Goal: Information Seeking & Learning: Learn about a topic

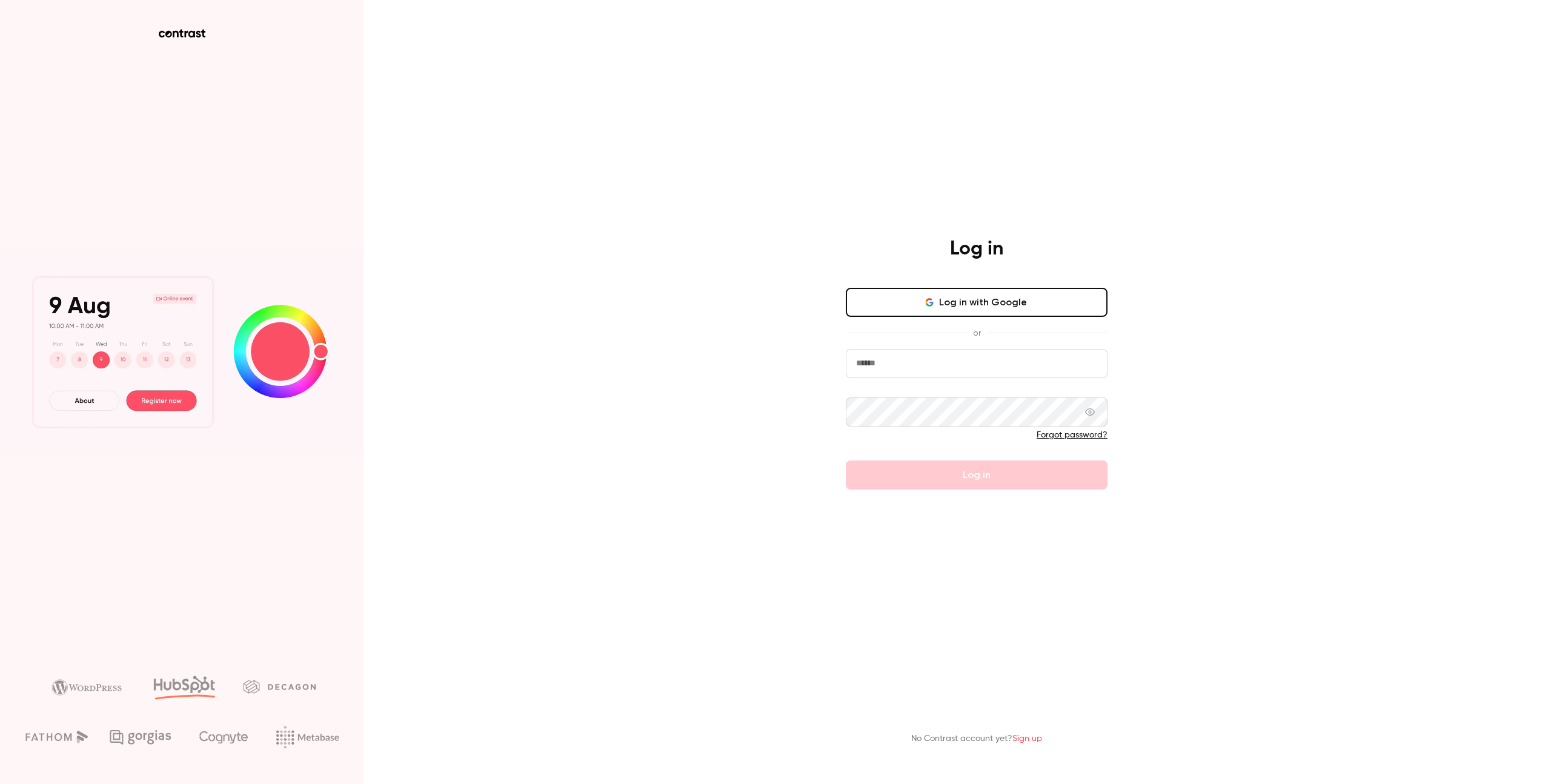
click at [927, 370] on input "email" at bounding box center [976, 363] width 262 height 29
click at [1002, 312] on button "Log in with Google" at bounding box center [976, 302] width 262 height 29
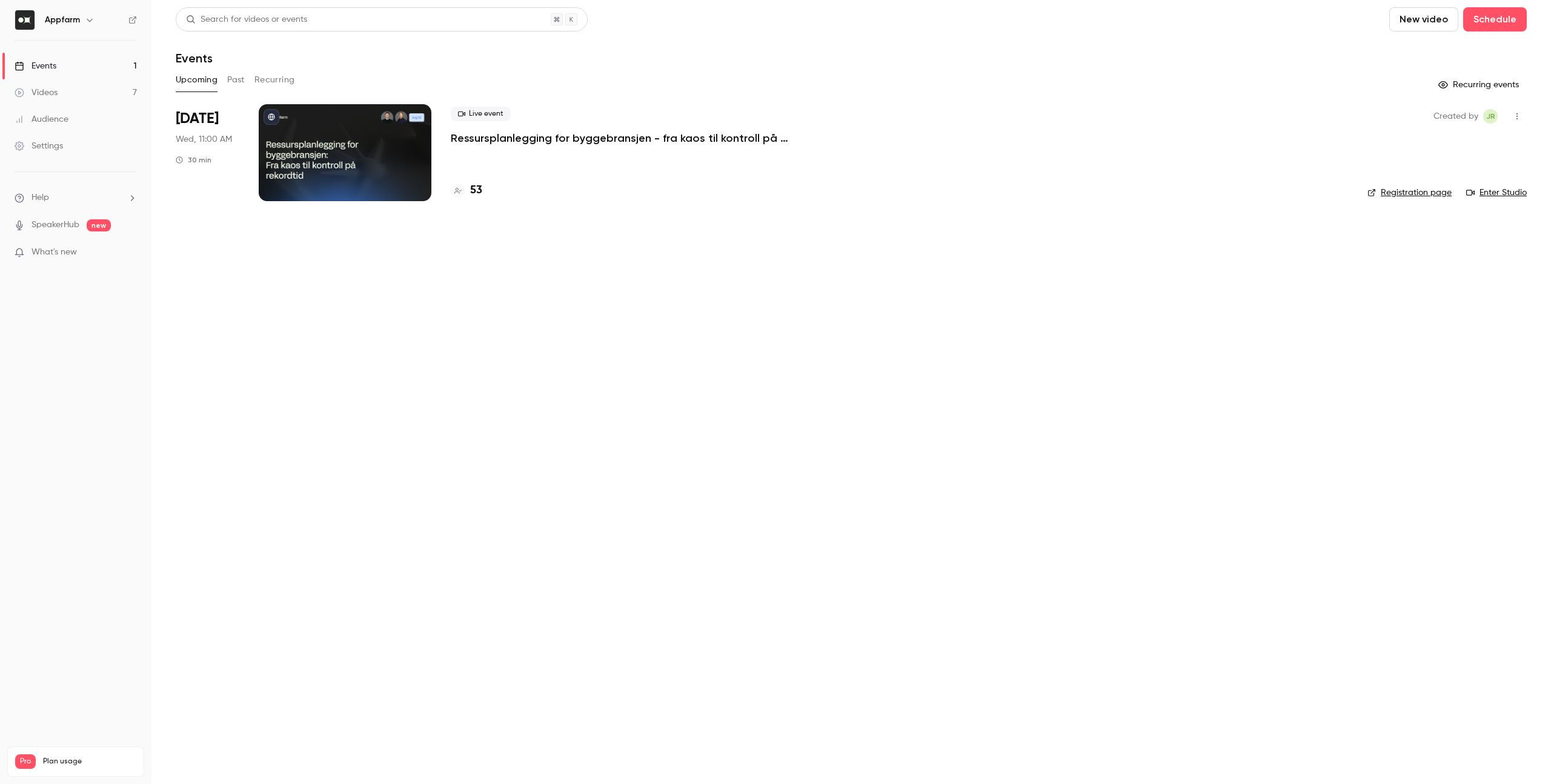
click at [561, 137] on p "Ressursplanlegging for byggebransjen - fra kaos til kontroll på rekordtid" at bounding box center [632, 138] width 363 height 14
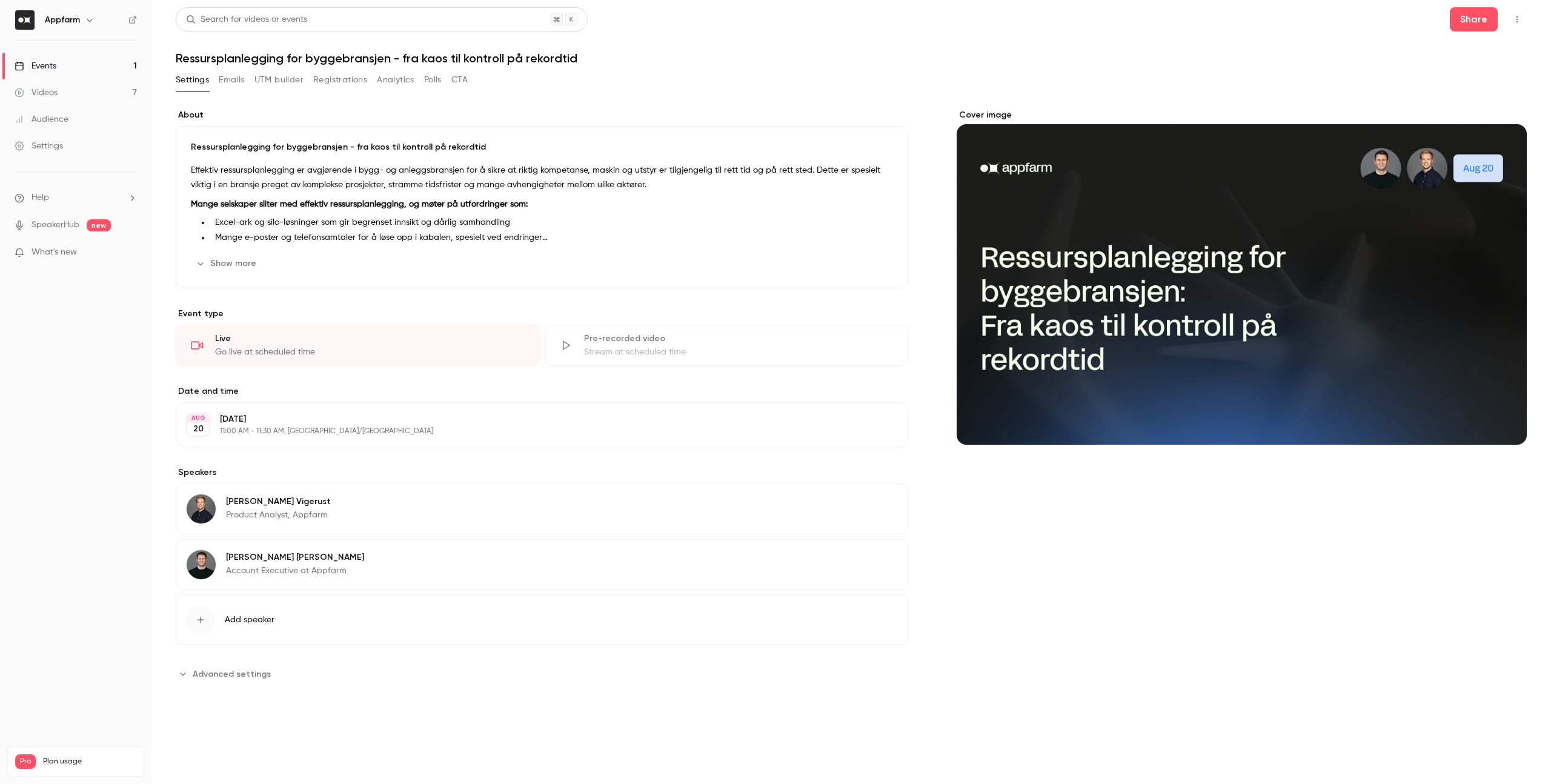
click at [250, 267] on button "Show more" at bounding box center [227, 264] width 73 height 19
